Goal: Information Seeking & Learning: Learn about a topic

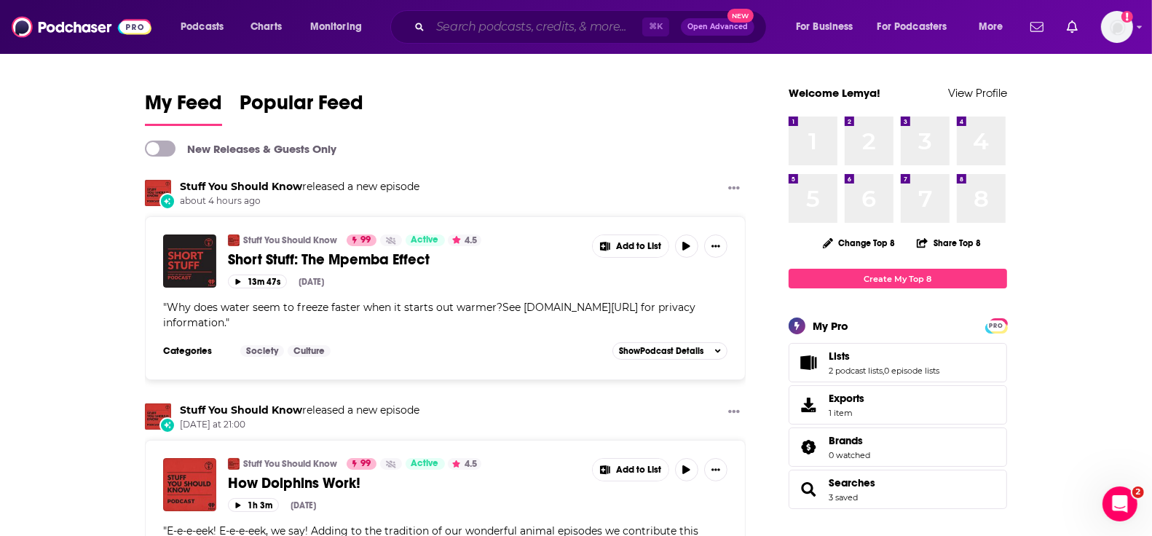
click at [482, 31] on input "Search podcasts, credits, & more..." at bounding box center [536, 26] width 212 height 23
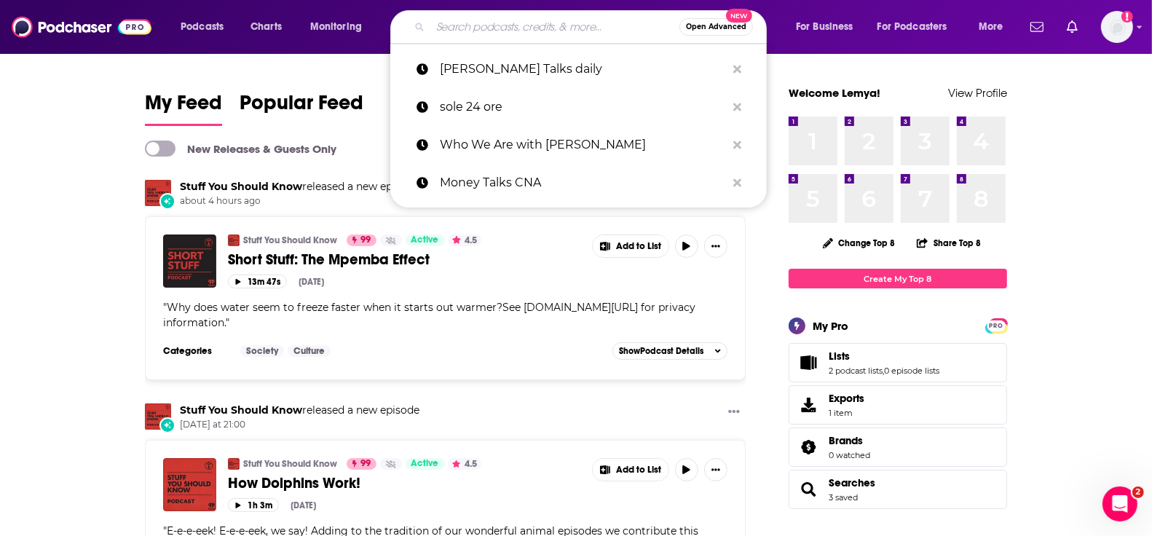
paste input "Doppelgänger Tech Talk"
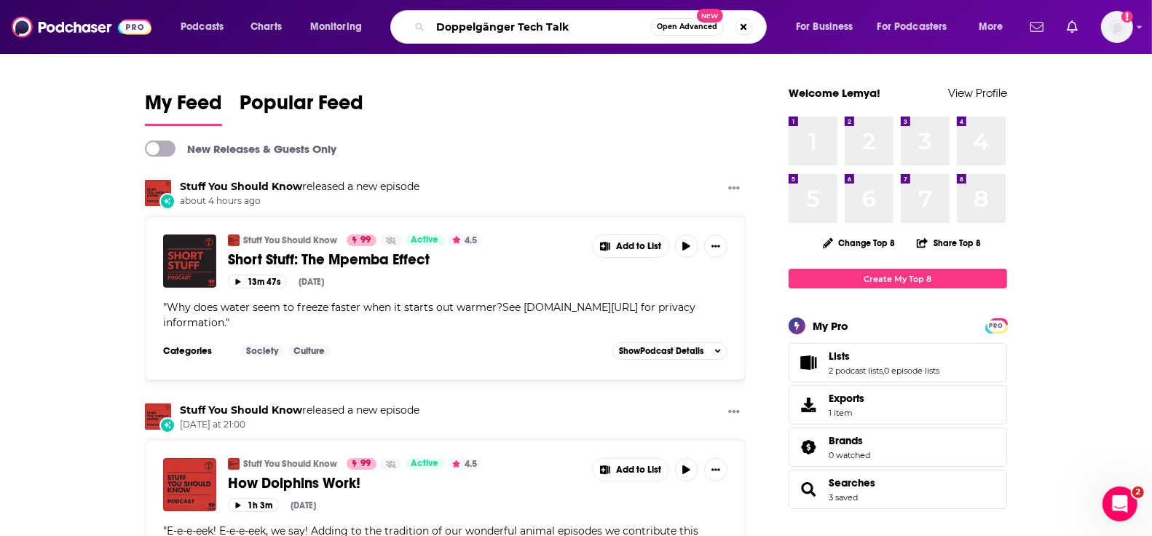
type input "Doppelgänger Tech Talk"
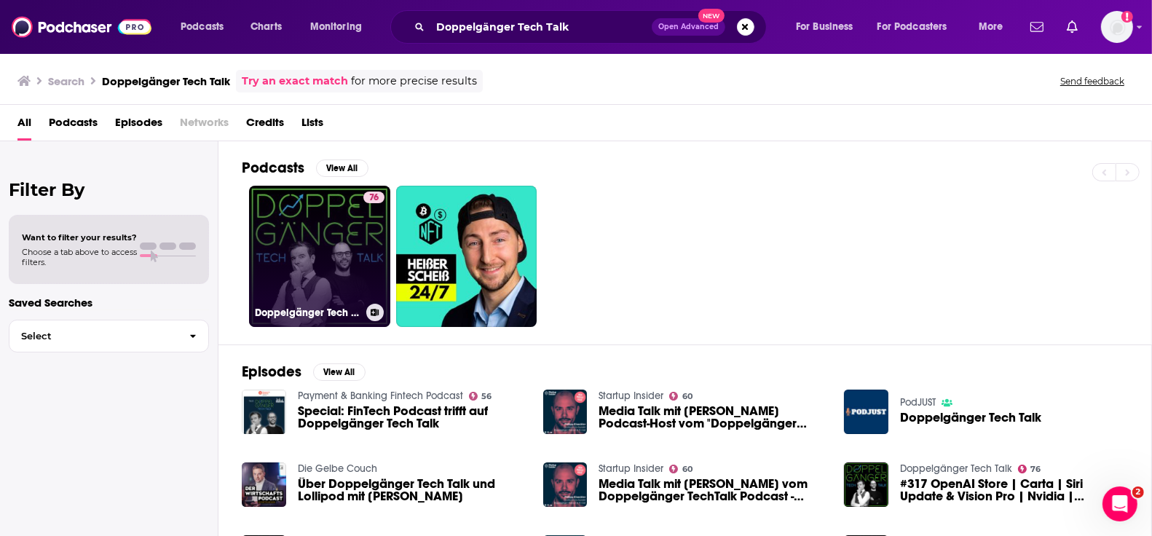
click at [315, 221] on link "76 Doppelgänger Tech Talk" at bounding box center [319, 256] width 141 height 141
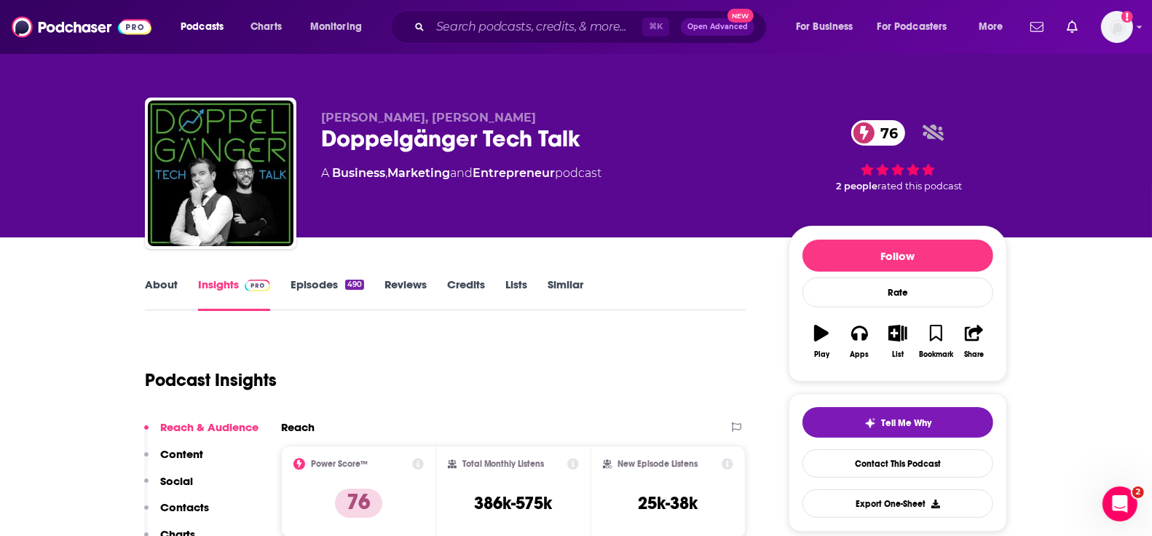
scroll to position [235, 0]
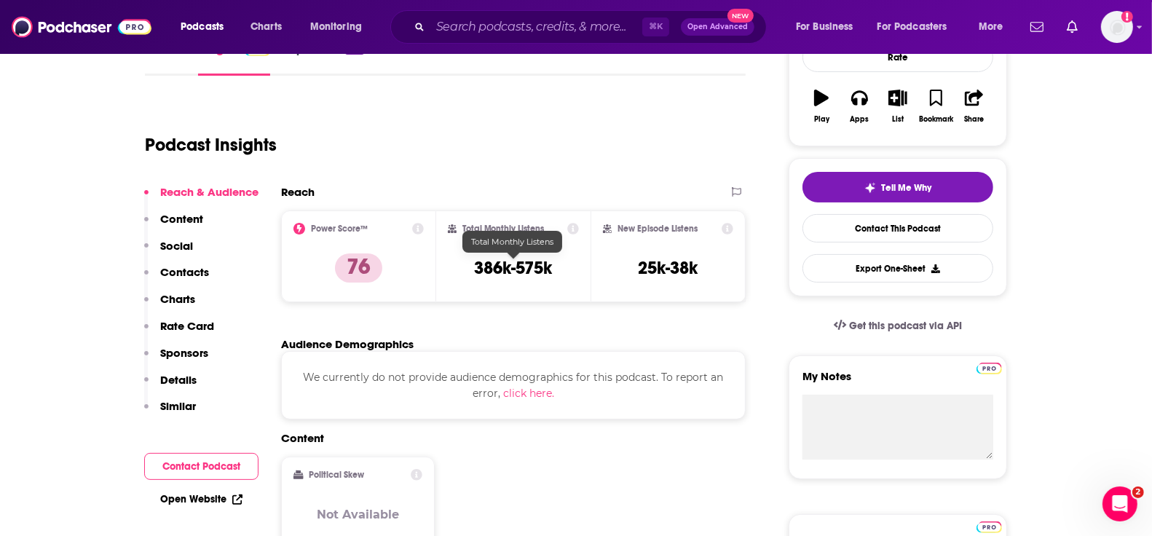
click at [512, 261] on h3 "386k-575k" at bounding box center [513, 268] width 78 height 22
drag, startPoint x: 471, startPoint y: 268, endPoint x: 543, endPoint y: 268, distance: 71.4
click at [543, 268] on div "Total Monthly Listens 386k-575k" at bounding box center [514, 256] width 132 height 67
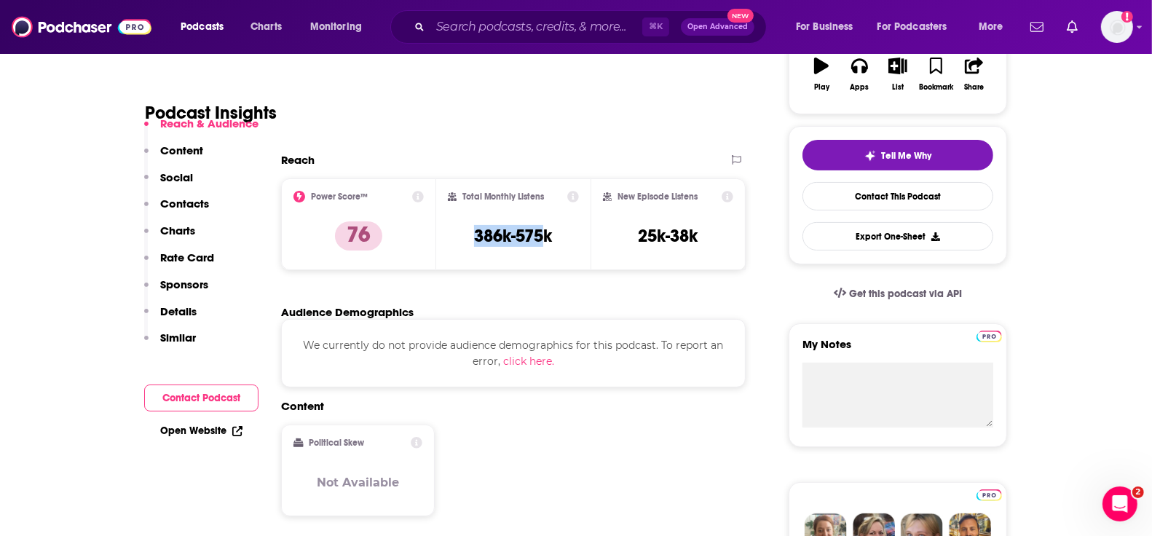
scroll to position [403, 0]
